Goal: Find contact information: Find contact information

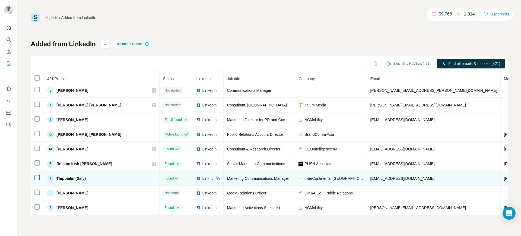
scroll to position [101, 0]
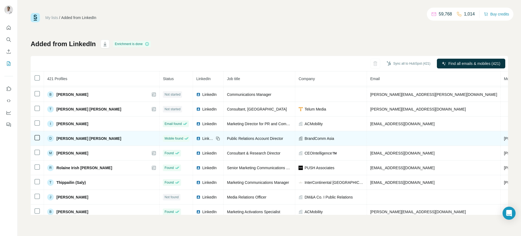
click at [202, 137] on span "LinkedIn" at bounding box center [208, 138] width 12 height 5
click at [504, 136] on span "[PHONE_NUMBER]" at bounding box center [521, 138] width 34 height 4
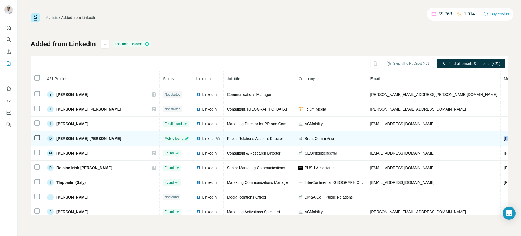
copy span "[PHONE_NUMBER]"
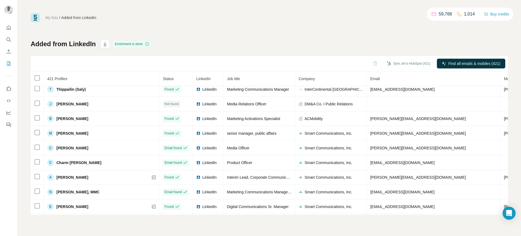
scroll to position [190, 0]
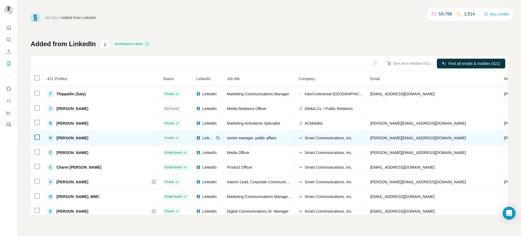
click at [202, 138] on span "LinkedIn" at bounding box center [208, 137] width 12 height 5
click at [504, 136] on span "+639189492625" at bounding box center [521, 138] width 34 height 4
copy span "+639189492625"
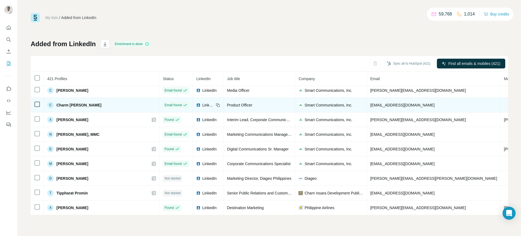
scroll to position [252, 0]
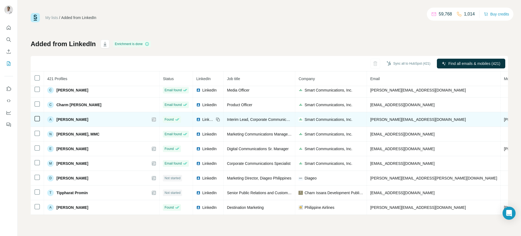
click at [504, 120] on span "+639192701181" at bounding box center [521, 119] width 34 height 4
copy span "+639192701181"
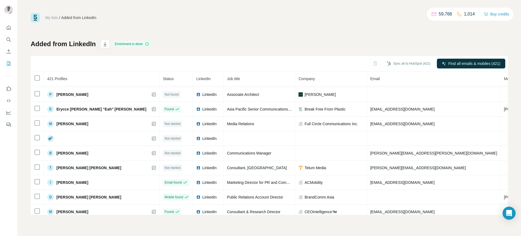
scroll to position [14, 0]
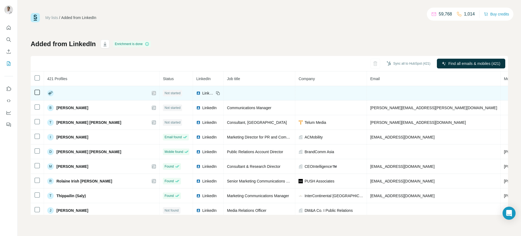
scroll to position [90, 0]
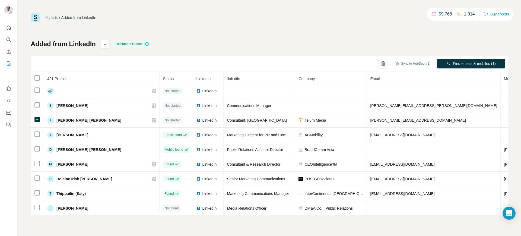
click at [383, 64] on icon "button" at bounding box center [383, 64] width 1 height 2
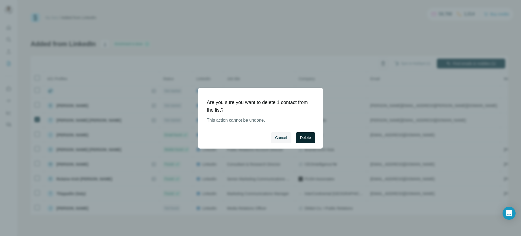
click at [306, 138] on span "Delete" at bounding box center [305, 137] width 11 height 5
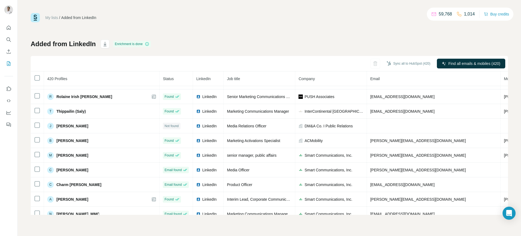
scroll to position [158, 0]
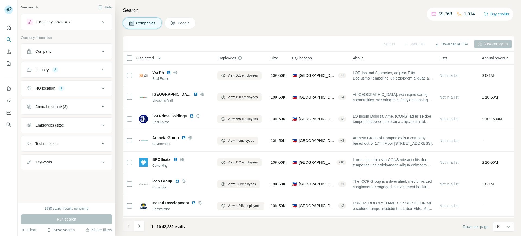
click at [65, 229] on button "Save search" at bounding box center [61, 229] width 28 height 5
click at [72, 220] on div "View my saved searches" at bounding box center [75, 220] width 57 height 11
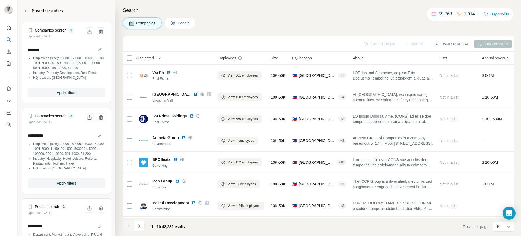
scroll to position [55, 0]
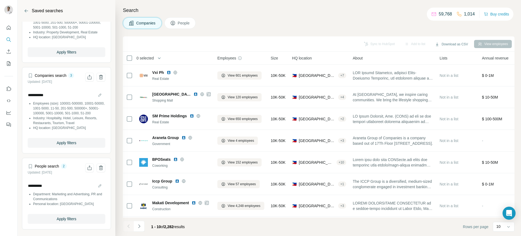
click at [66, 153] on article "**********" at bounding box center [66, 110] width 89 height 86
click at [66, 144] on span "Apply filters" at bounding box center [67, 142] width 20 height 5
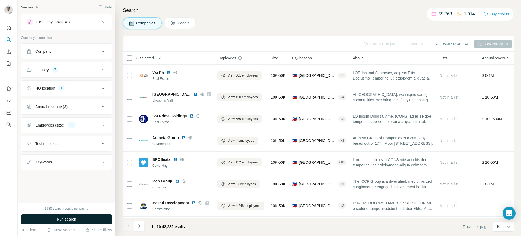
click at [67, 217] on span "Run search" at bounding box center [67, 218] width 20 height 5
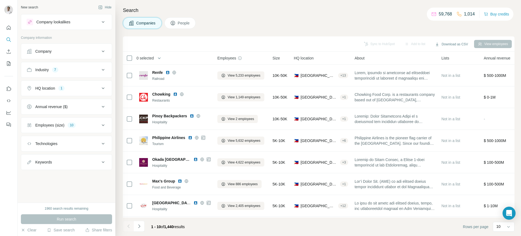
click at [102, 69] on icon at bounding box center [103, 70] width 3 height 2
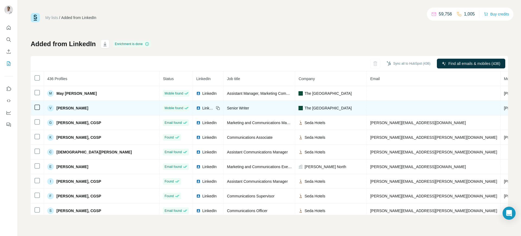
click at [504, 106] on span "[PHONE_NUMBER]" at bounding box center [521, 108] width 34 height 4
click at [504, 106] on span "+639167961390" at bounding box center [521, 108] width 34 height 4
copy span "+639167961390"
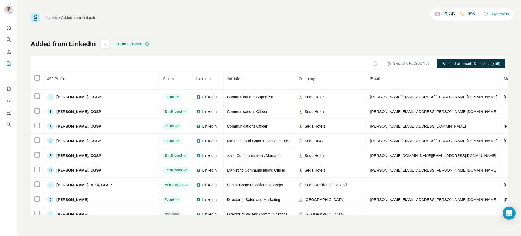
scroll to position [393, 0]
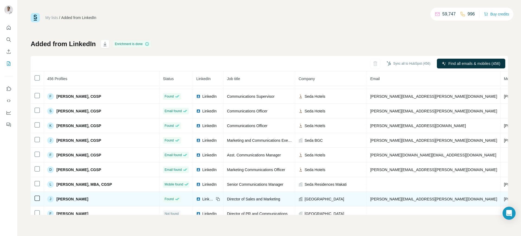
click at [370, 198] on span "[PERSON_NAME][EMAIL_ADDRESS][PERSON_NAME][DOMAIN_NAME]" at bounding box center [433, 199] width 127 height 4
copy span "[PERSON_NAME][EMAIL_ADDRESS][PERSON_NAME][DOMAIN_NAME]"
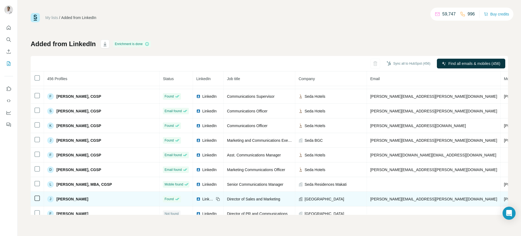
click at [216, 197] on icon at bounding box center [218, 199] width 4 height 4
click at [304, 197] on span "[GEOGRAPHIC_DATA]" at bounding box center [324, 198] width 40 height 5
copy span "[GEOGRAPHIC_DATA]"
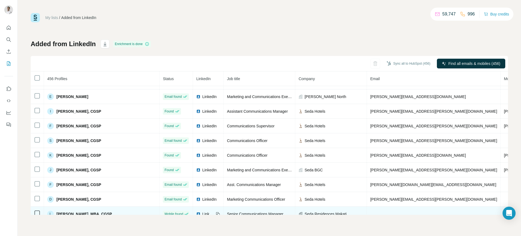
scroll to position [362, 0]
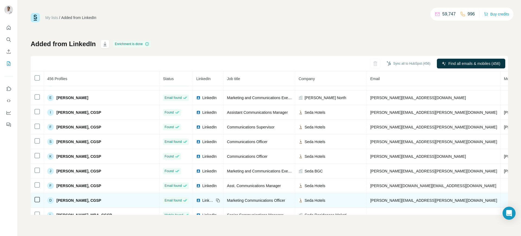
click at [370, 201] on span "[PERSON_NAME][EMAIL_ADDRESS][PERSON_NAME][DOMAIN_NAME]" at bounding box center [433, 200] width 127 height 4
copy span "[PERSON_NAME][EMAIL_ADDRESS][PERSON_NAME][DOMAIN_NAME]"
click at [216, 200] on icon at bounding box center [218, 200] width 4 height 4
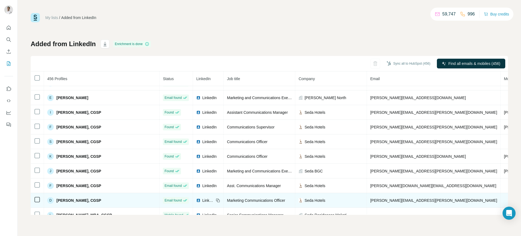
click at [304, 201] on span "Seda Hotels" at bounding box center [314, 200] width 21 height 5
copy span "Seda Hotels"
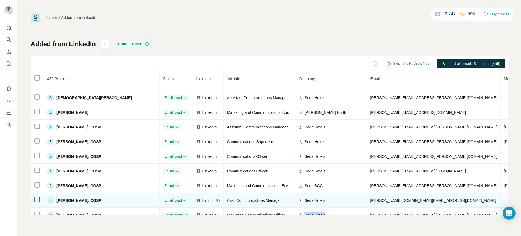
scroll to position [347, 0]
click at [370, 199] on span "[PERSON_NAME][DOMAIN_NAME][EMAIL_ADDRESS][DOMAIN_NAME]" at bounding box center [433, 201] width 126 height 4
copy span "[PERSON_NAME][DOMAIN_NAME][EMAIL_ADDRESS][DOMAIN_NAME]"
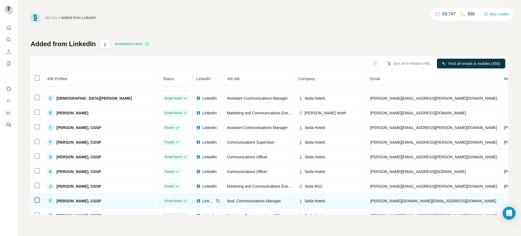
click at [216, 199] on icon at bounding box center [218, 201] width 4 height 4
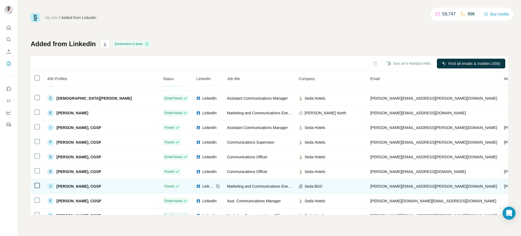
click at [370, 186] on span "[PERSON_NAME][EMAIL_ADDRESS][PERSON_NAME][DOMAIN_NAME]" at bounding box center [433, 186] width 127 height 4
copy span "[PERSON_NAME][EMAIL_ADDRESS][PERSON_NAME][DOMAIN_NAME]"
click at [216, 184] on icon at bounding box center [218, 186] width 4 height 4
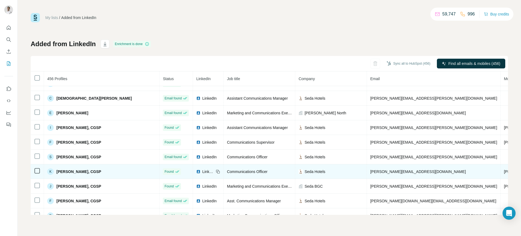
click at [370, 171] on span "[PERSON_NAME][EMAIL_ADDRESS][DOMAIN_NAME]" at bounding box center [418, 171] width 96 height 4
copy span "[PERSON_NAME][EMAIL_ADDRESS][DOMAIN_NAME]"
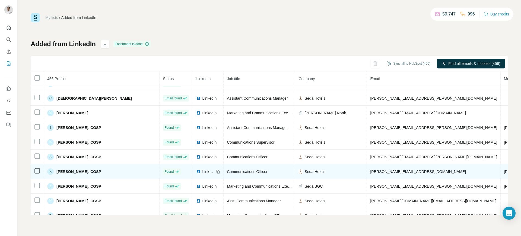
click at [216, 170] on icon at bounding box center [218, 171] width 4 height 4
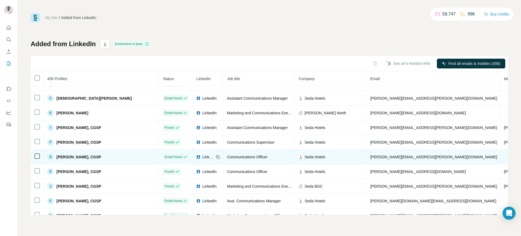
click at [370, 156] on span "[PERSON_NAME][EMAIL_ADDRESS][PERSON_NAME][DOMAIN_NAME]" at bounding box center [433, 157] width 127 height 4
copy span "[PERSON_NAME][EMAIL_ADDRESS][PERSON_NAME][DOMAIN_NAME]"
click at [216, 155] on icon at bounding box center [218, 157] width 4 height 4
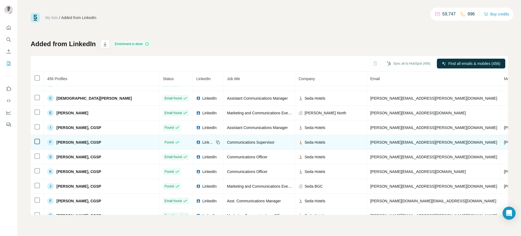
click at [370, 140] on span "[PERSON_NAME][EMAIL_ADDRESS][PERSON_NAME][DOMAIN_NAME]" at bounding box center [433, 142] width 127 height 4
copy span "[PERSON_NAME][EMAIL_ADDRESS][PERSON_NAME][DOMAIN_NAME]"
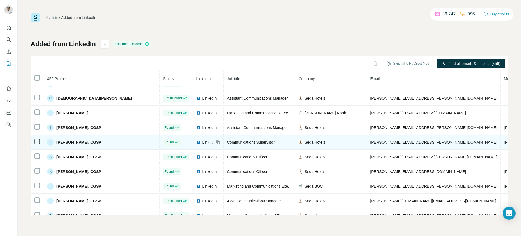
click at [231, 140] on span "Communications Supervisor" at bounding box center [250, 142] width 47 height 4
click at [216, 142] on icon at bounding box center [218, 142] width 4 height 4
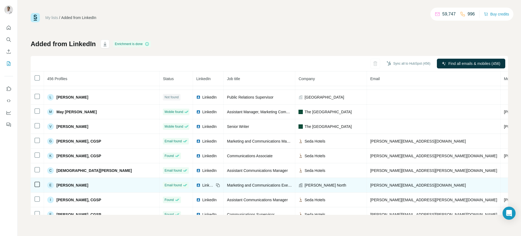
scroll to position [274, 0]
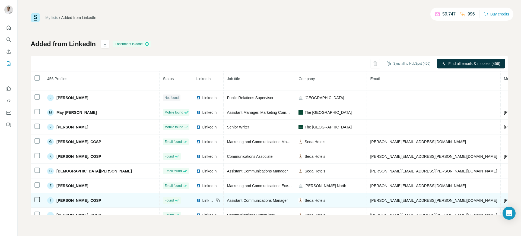
click at [370, 199] on span "[PERSON_NAME][EMAIL_ADDRESS][PERSON_NAME][DOMAIN_NAME]" at bounding box center [433, 200] width 127 height 4
copy span "[PERSON_NAME][EMAIL_ADDRESS][PERSON_NAME][DOMAIN_NAME]"
click at [217, 200] on icon at bounding box center [218, 200] width 2 height 2
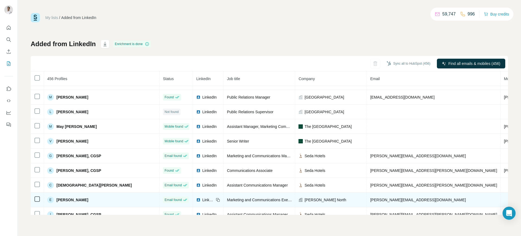
scroll to position [260, 0]
click at [370, 198] on span "[PERSON_NAME][EMAIL_ADDRESS][DOMAIN_NAME]" at bounding box center [418, 199] width 96 height 4
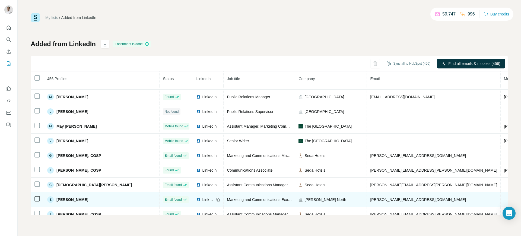
click at [216, 197] on icon at bounding box center [218, 199] width 4 height 4
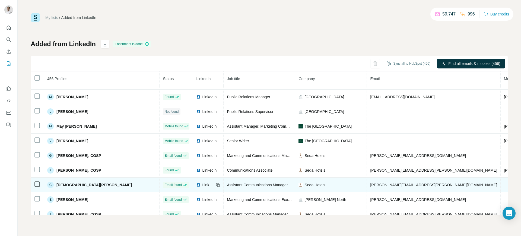
click at [370, 183] on span "[PERSON_NAME][EMAIL_ADDRESS][PERSON_NAME][DOMAIN_NAME]" at bounding box center [433, 185] width 127 height 4
click at [216, 183] on icon at bounding box center [218, 185] width 4 height 4
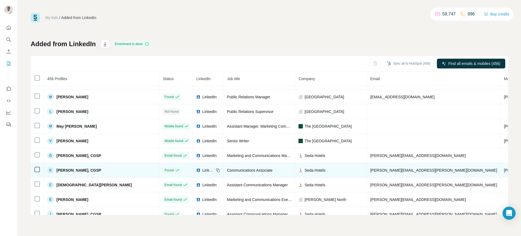
click at [370, 169] on span "[PERSON_NAME][EMAIL_ADDRESS][PERSON_NAME][DOMAIN_NAME]" at bounding box center [433, 170] width 127 height 4
click at [216, 170] on icon at bounding box center [218, 170] width 4 height 4
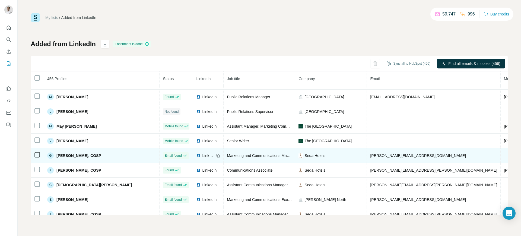
click at [370, 157] on span "[PERSON_NAME][EMAIL_ADDRESS][DOMAIN_NAME]" at bounding box center [418, 155] width 96 height 4
click at [216, 157] on icon at bounding box center [218, 155] width 4 height 4
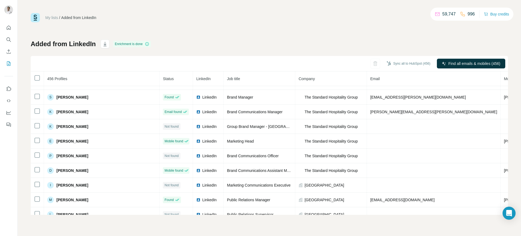
scroll to position [157, 0]
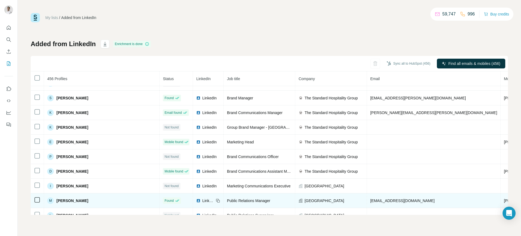
click at [370, 201] on span "[EMAIL_ADDRESS][DOMAIN_NAME]" at bounding box center [402, 200] width 64 height 4
click at [216, 201] on icon at bounding box center [218, 200] width 4 height 4
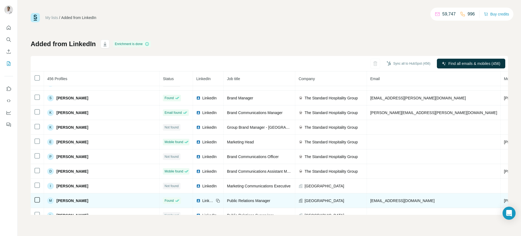
click at [304, 198] on span "[GEOGRAPHIC_DATA]" at bounding box center [324, 200] width 40 height 5
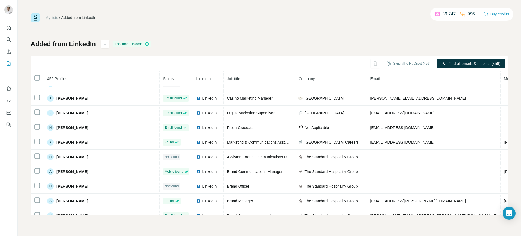
scroll to position [53, 0]
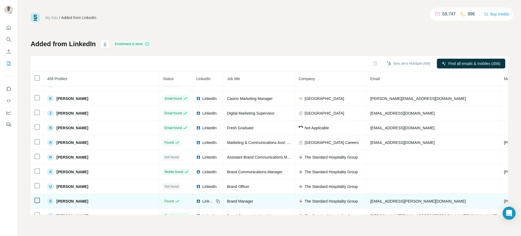
click at [367, 198] on td "[EMAIL_ADDRESS][PERSON_NAME][DOMAIN_NAME]" at bounding box center [434, 201] width 134 height 15
click at [216, 200] on icon at bounding box center [218, 201] width 4 height 4
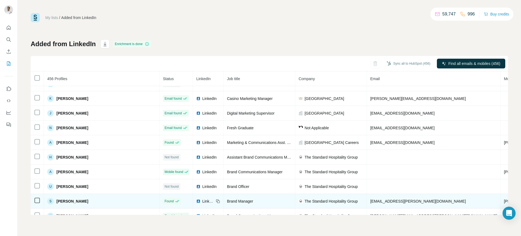
click at [304, 199] on span "The Standard Hospitality Group" at bounding box center [330, 200] width 53 height 5
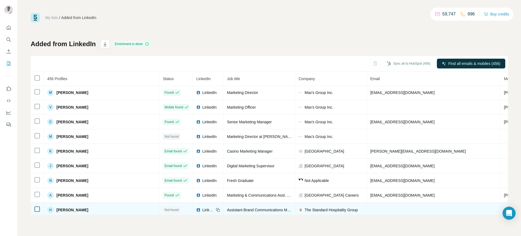
scroll to position [0, 0]
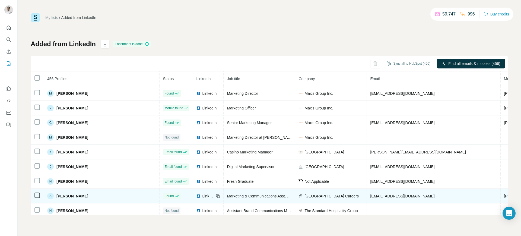
click at [370, 196] on span "[EMAIL_ADDRESS][DOMAIN_NAME]" at bounding box center [402, 196] width 64 height 4
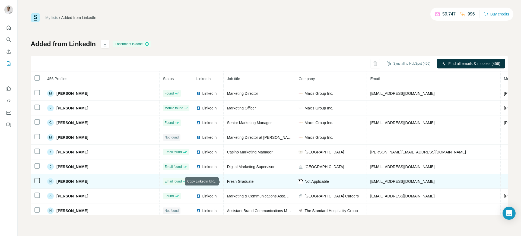
click at [216, 181] on icon at bounding box center [218, 181] width 4 height 4
click at [202, 181] on span "LinkedIn" at bounding box center [208, 181] width 12 height 5
click at [370, 181] on span "[EMAIL_ADDRESS][DOMAIN_NAME]" at bounding box center [402, 181] width 64 height 4
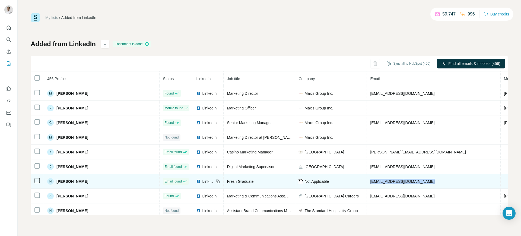
click at [370, 181] on span "[EMAIL_ADDRESS][DOMAIN_NAME]" at bounding box center [402, 181] width 64 height 4
click at [216, 179] on icon at bounding box center [218, 181] width 4 height 4
click at [202, 180] on span "LinkedIn" at bounding box center [208, 181] width 12 height 5
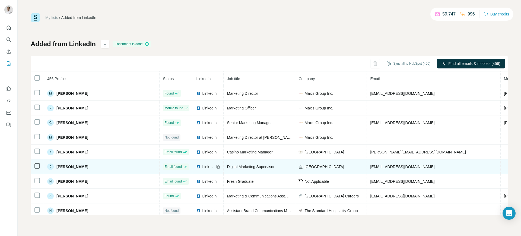
click at [196, 165] on div "LinkedIn" at bounding box center [205, 166] width 18 height 5
click at [370, 166] on span "[EMAIL_ADDRESS][DOMAIN_NAME]" at bounding box center [402, 166] width 64 height 4
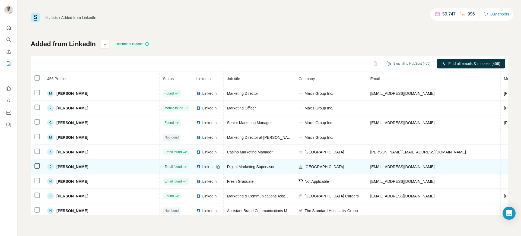
click at [216, 166] on icon at bounding box center [218, 166] width 4 height 4
click at [304, 166] on span "[GEOGRAPHIC_DATA]" at bounding box center [324, 166] width 40 height 5
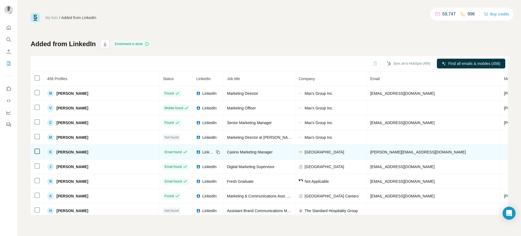
click at [367, 148] on td "[PERSON_NAME][EMAIL_ADDRESS][DOMAIN_NAME]" at bounding box center [434, 152] width 134 height 15
click at [216, 150] on icon at bounding box center [218, 152] width 4 height 4
click at [304, 150] on span "[GEOGRAPHIC_DATA]" at bounding box center [324, 151] width 40 height 5
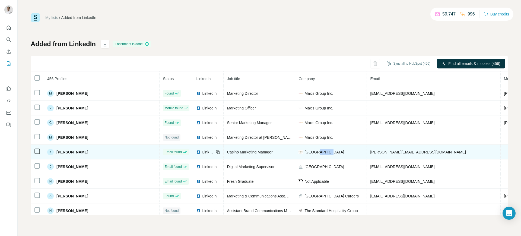
click at [304, 150] on span "[GEOGRAPHIC_DATA]" at bounding box center [324, 151] width 40 height 5
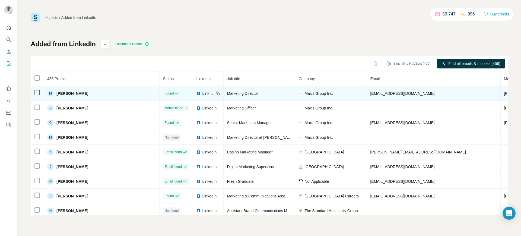
click at [370, 95] on span "[EMAIL_ADDRESS][DOMAIN_NAME]" at bounding box center [402, 93] width 64 height 4
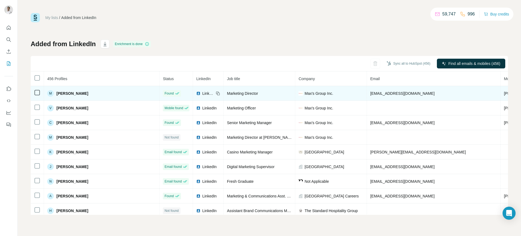
click at [77, 93] on span "[PERSON_NAME]" at bounding box center [72, 93] width 32 height 5
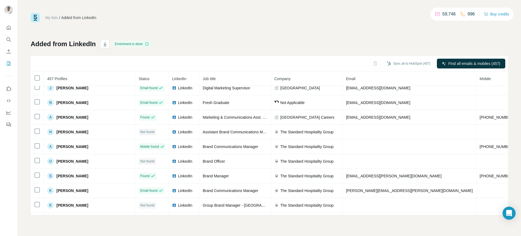
scroll to position [64, 0]
